Goal: Navigation & Orientation: Find specific page/section

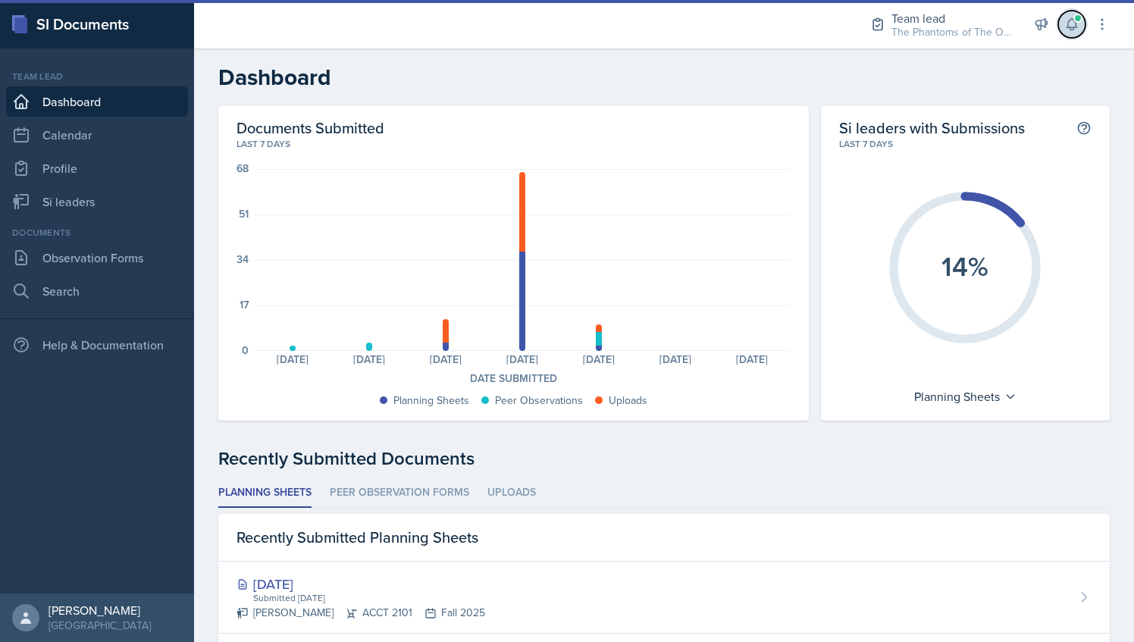
click at [1066, 33] on button at bounding box center [1071, 24] width 27 height 27
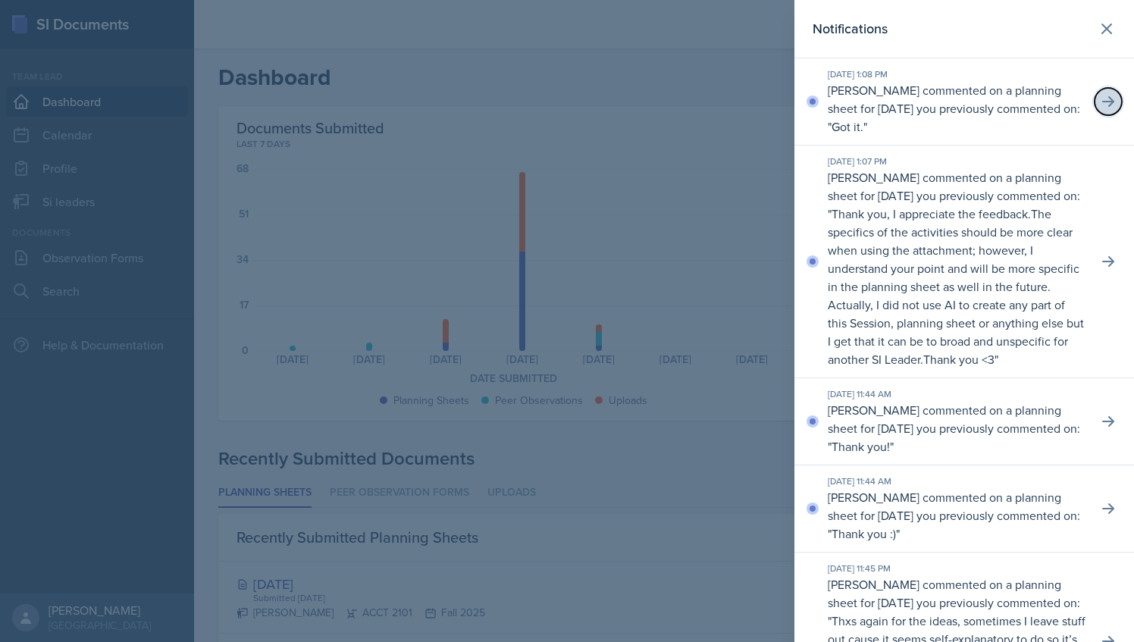
click at [1104, 99] on button at bounding box center [1108, 101] width 27 height 27
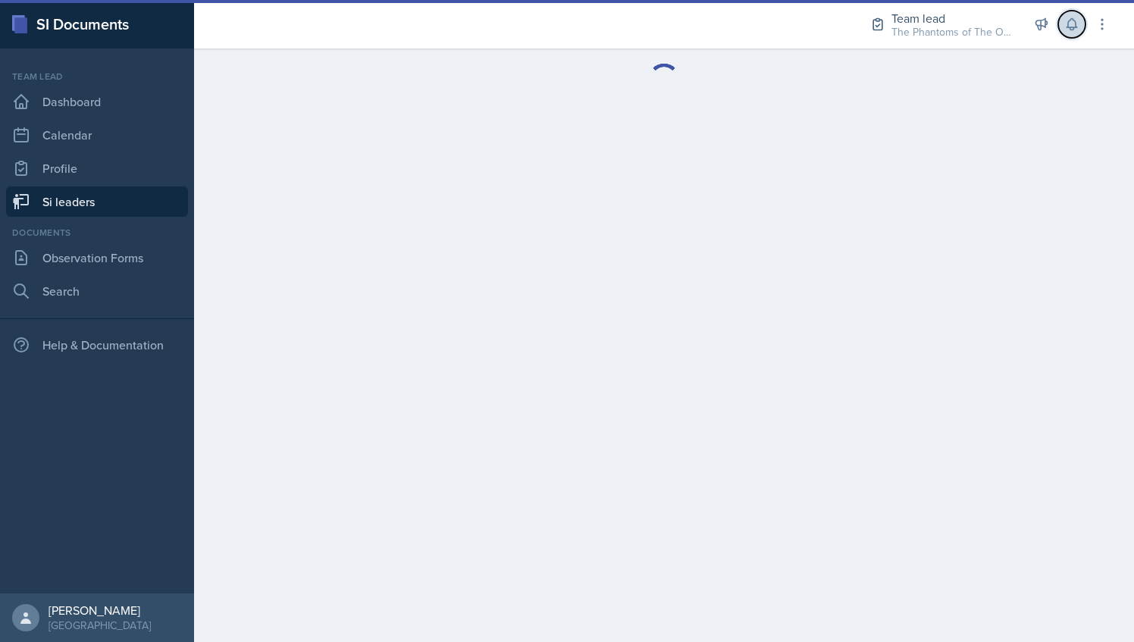
click at [1069, 20] on icon at bounding box center [1071, 24] width 10 height 11
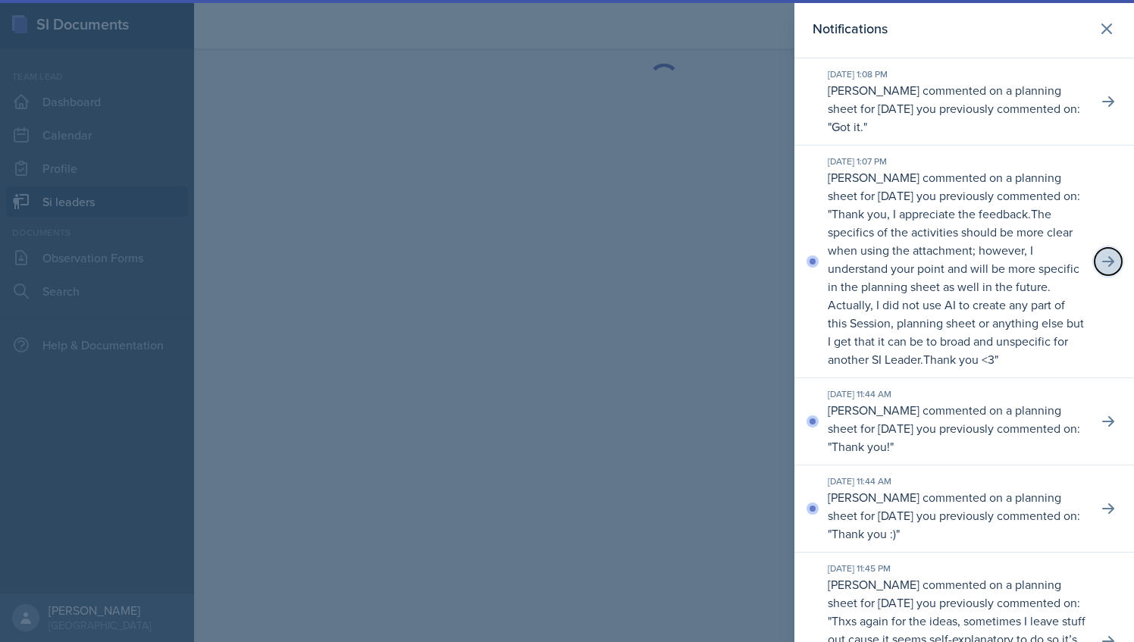
click at [1102, 267] on icon at bounding box center [1108, 261] width 12 height 11
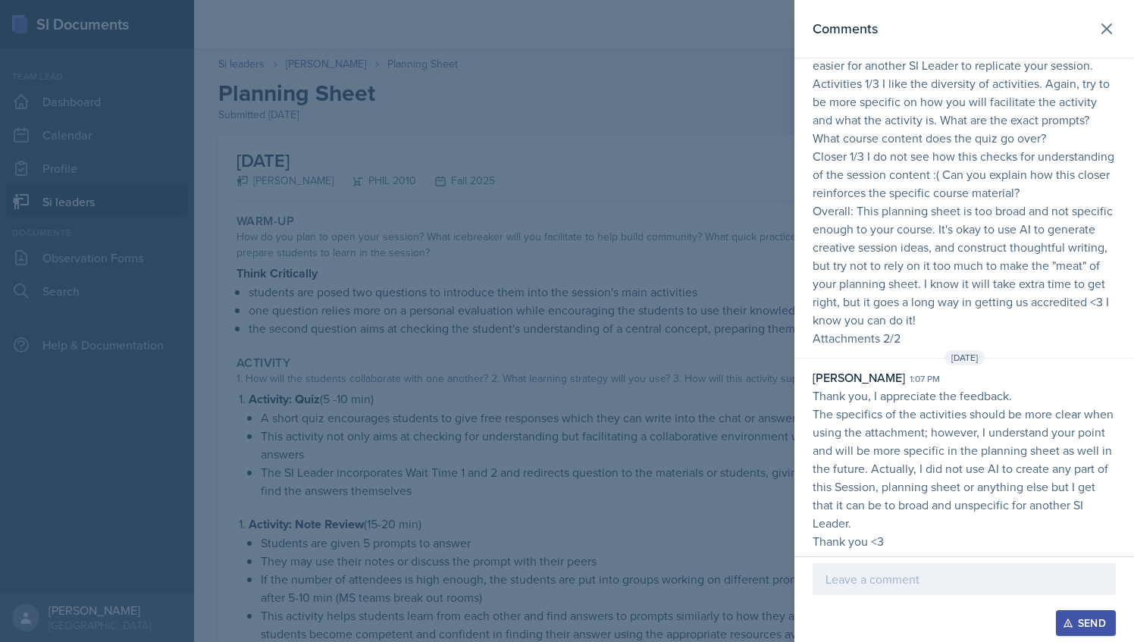
scroll to position [124, 0]
click at [703, 367] on div at bounding box center [567, 321] width 1134 height 642
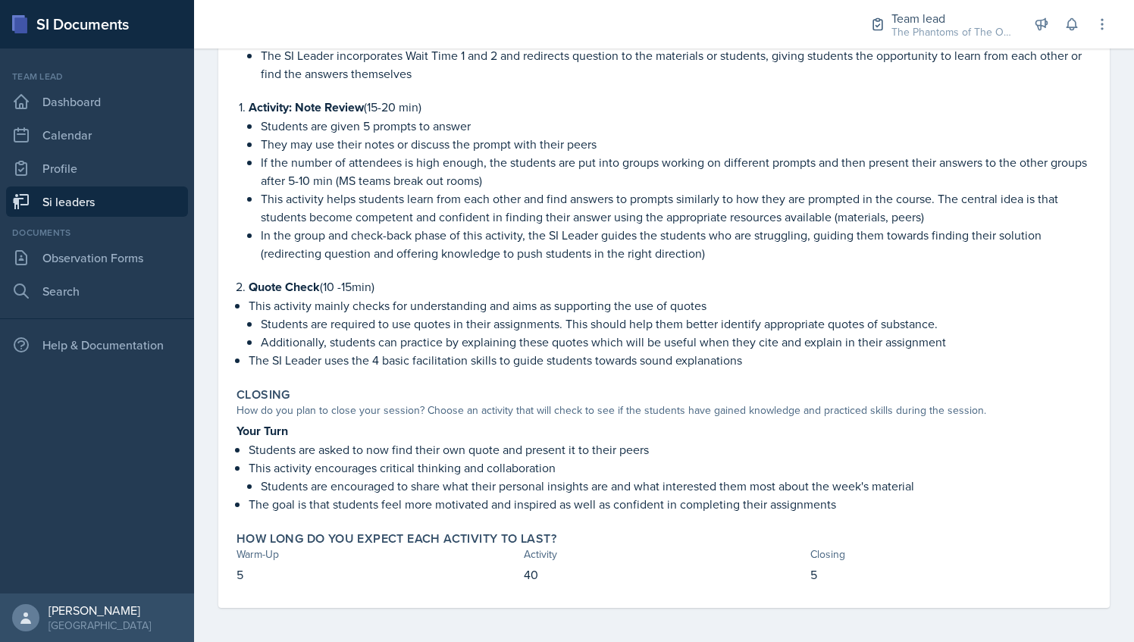
scroll to position [0, 0]
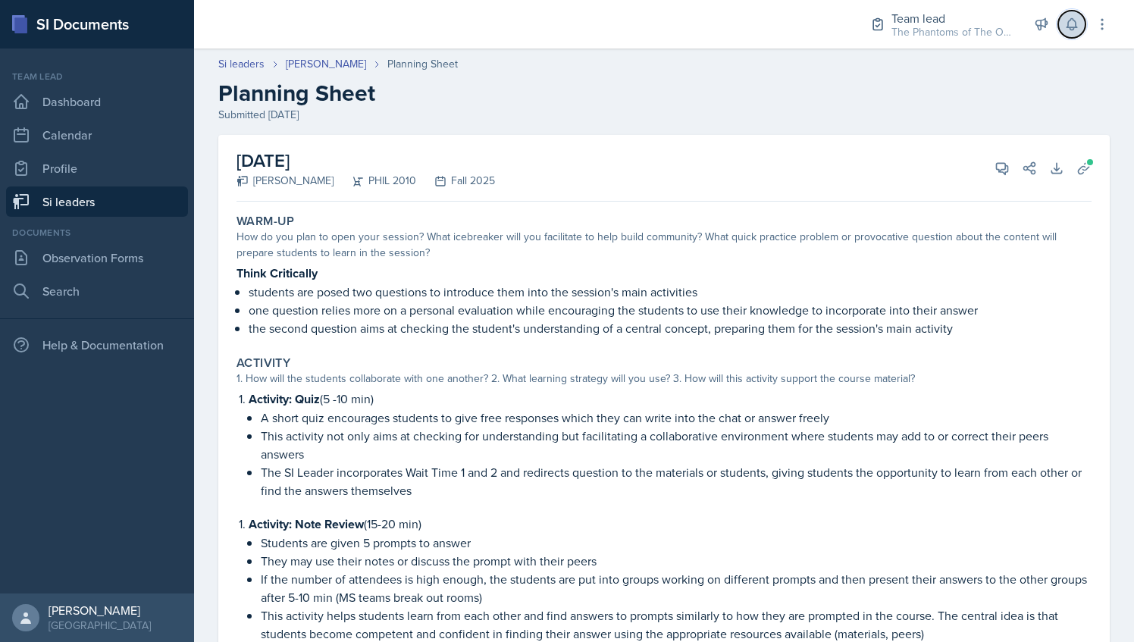
click at [1064, 30] on icon at bounding box center [1071, 24] width 15 height 15
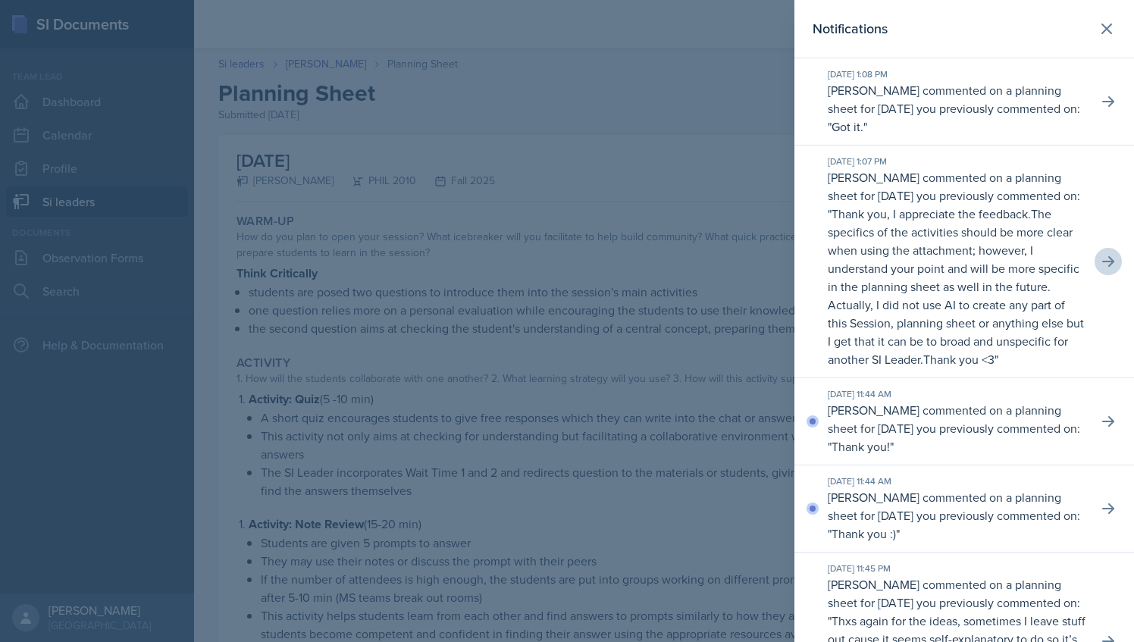
scroll to position [12, 0]
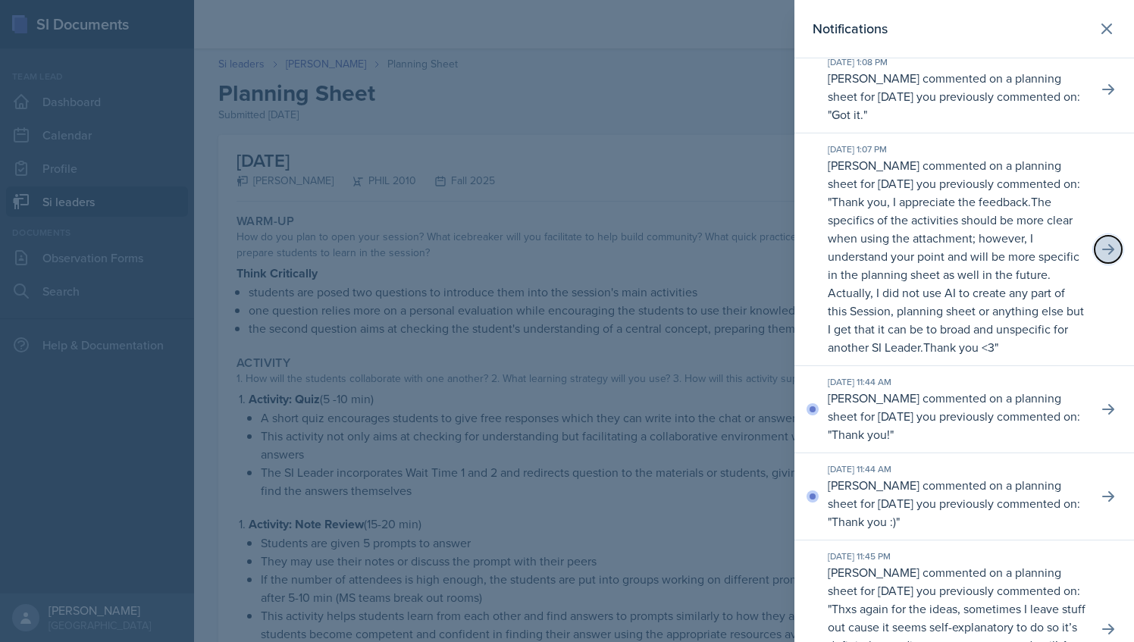
click at [1101, 256] on icon at bounding box center [1108, 249] width 15 height 15
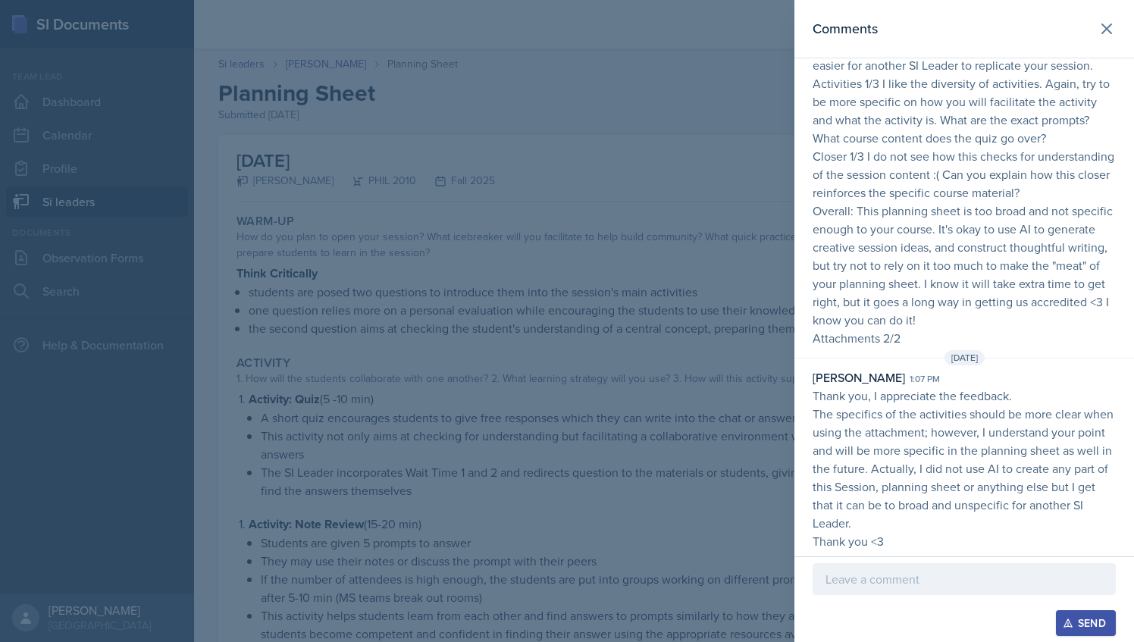
click at [790, 191] on div at bounding box center [567, 321] width 1134 height 642
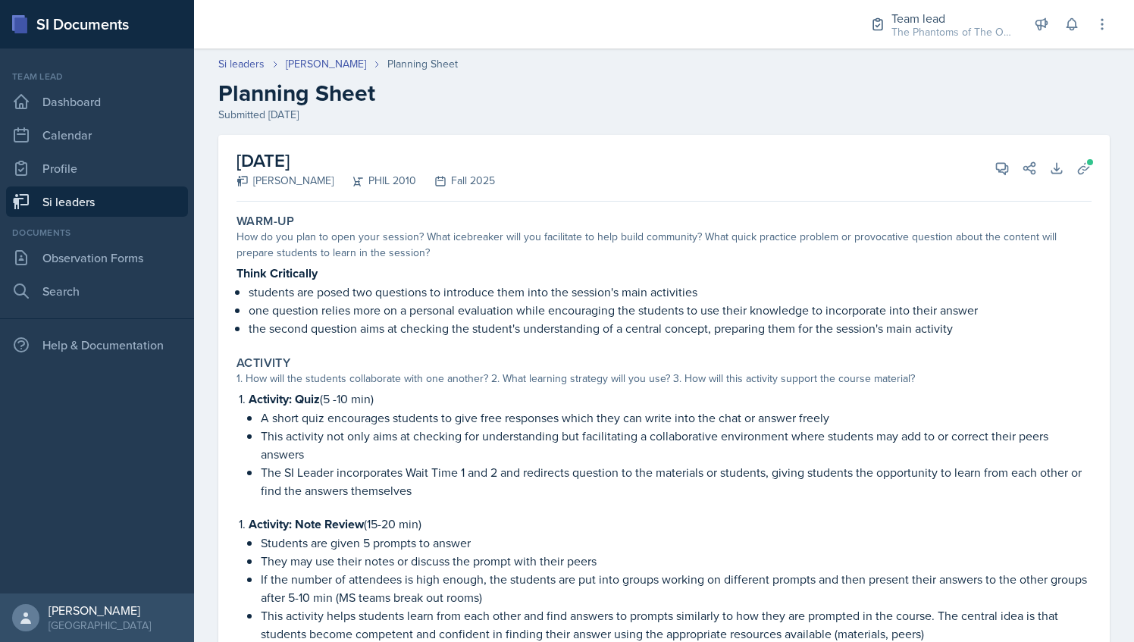
click at [131, 210] on link "Si leaders" at bounding box center [97, 201] width 182 height 30
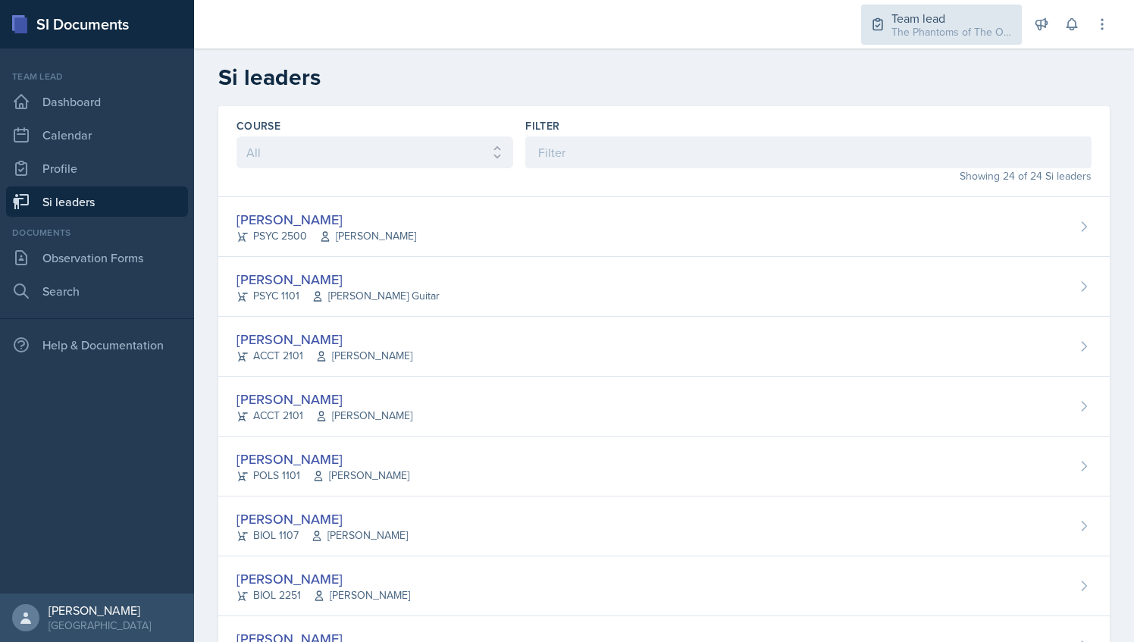
click at [1004, 10] on div "Team lead" at bounding box center [951, 18] width 121 height 18
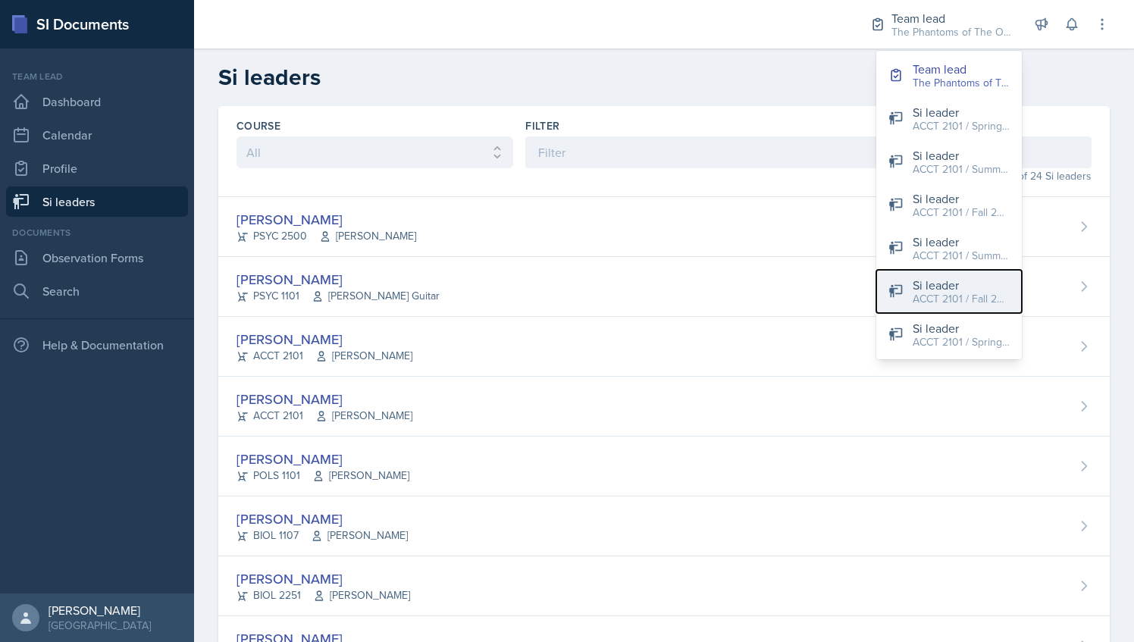
click at [950, 283] on div "Si leader" at bounding box center [961, 285] width 97 height 18
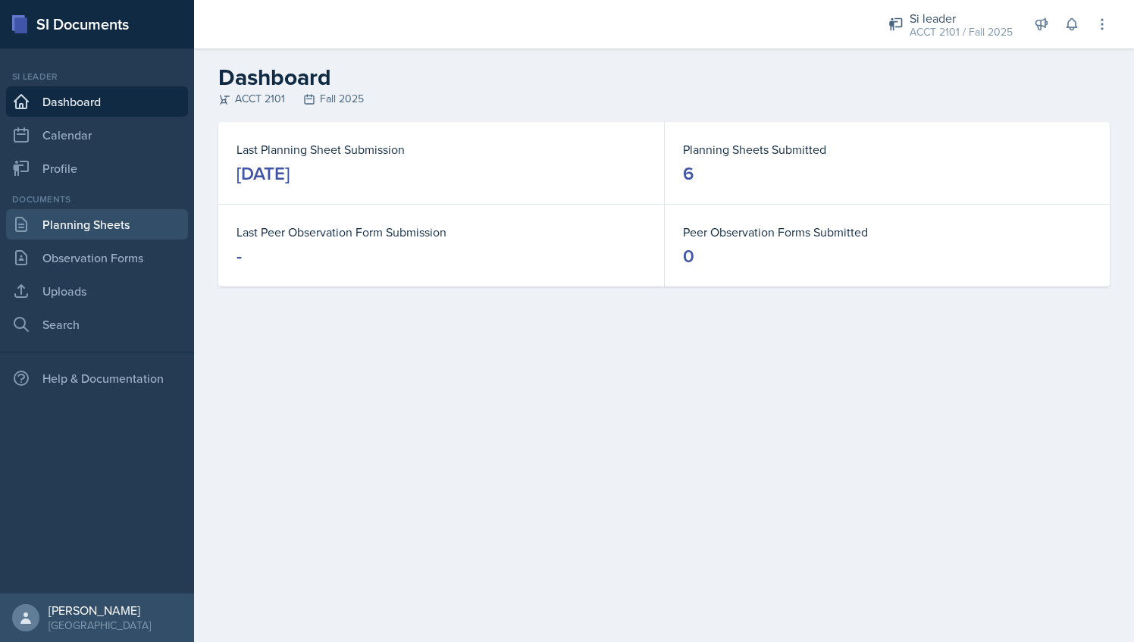
click at [120, 232] on link "Planning Sheets" at bounding box center [97, 224] width 182 height 30
